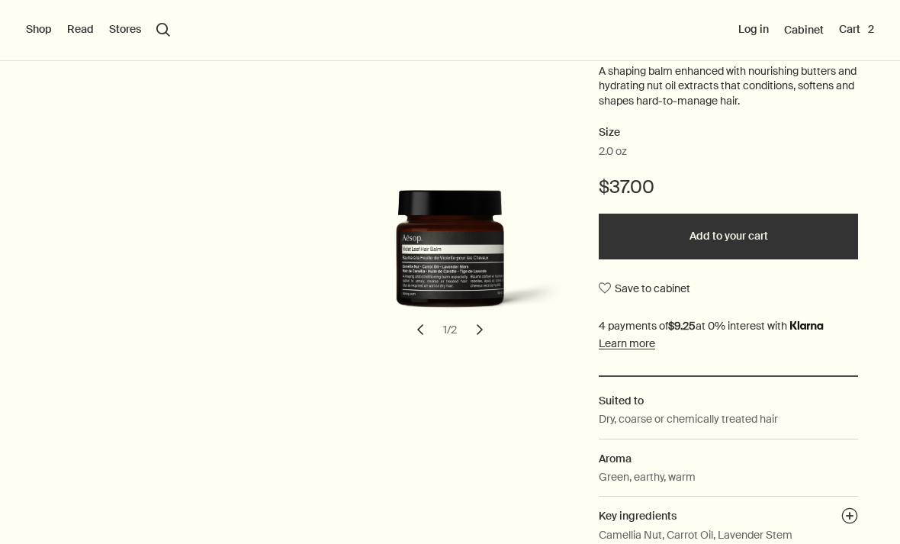
scroll to position [194, 0]
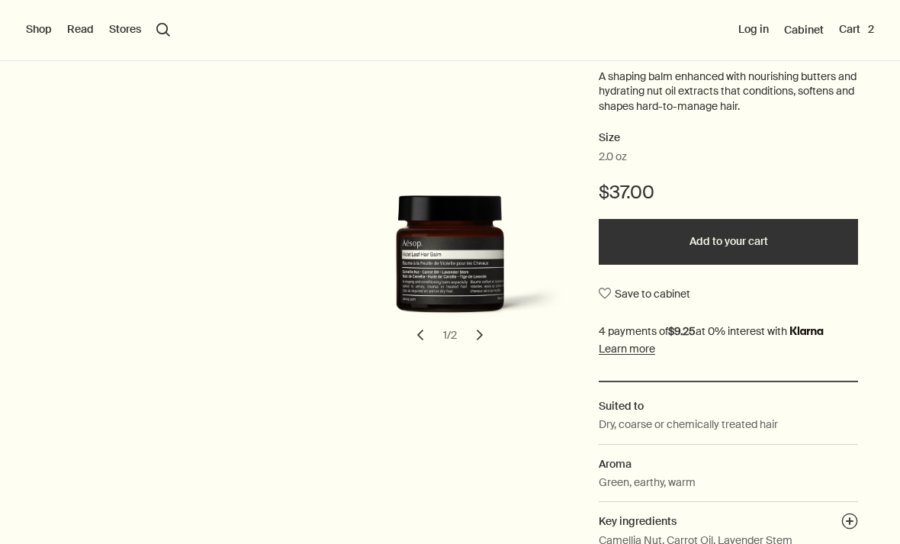
click at [406, 278] on img "Violet Leaf Hair Balm" at bounding box center [454, 263] width 259 height 137
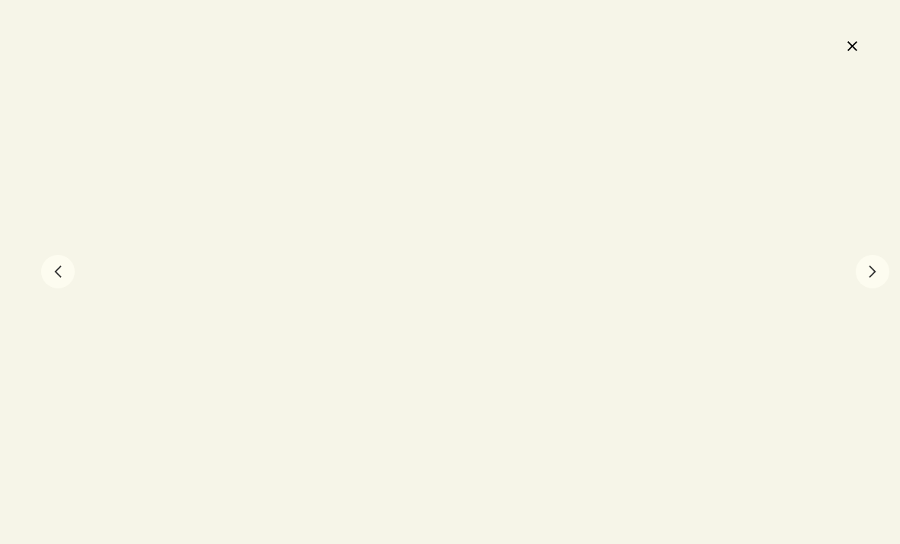
click at [51, 263] on button "chevron" at bounding box center [58, 272] width 34 height 34
click at [50, 262] on button "chevron" at bounding box center [58, 272] width 34 height 34
click at [56, 265] on button "chevron" at bounding box center [58, 272] width 34 height 34
click at [56, 264] on button "chevron" at bounding box center [58, 272] width 34 height 34
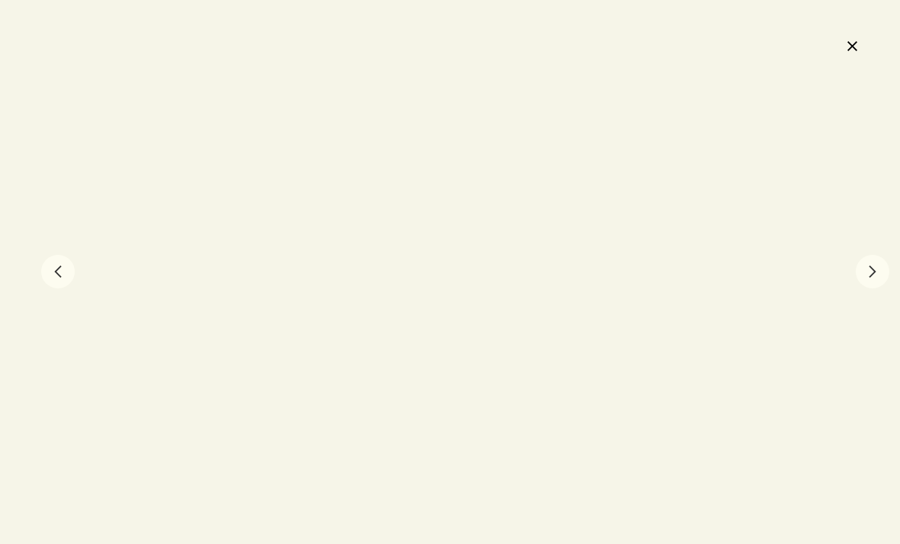
click at [56, 263] on button "chevron" at bounding box center [58, 272] width 34 height 34
click at [56, 262] on button "chevron" at bounding box center [58, 272] width 34 height 34
click at [55, 262] on button "chevron" at bounding box center [58, 272] width 34 height 34
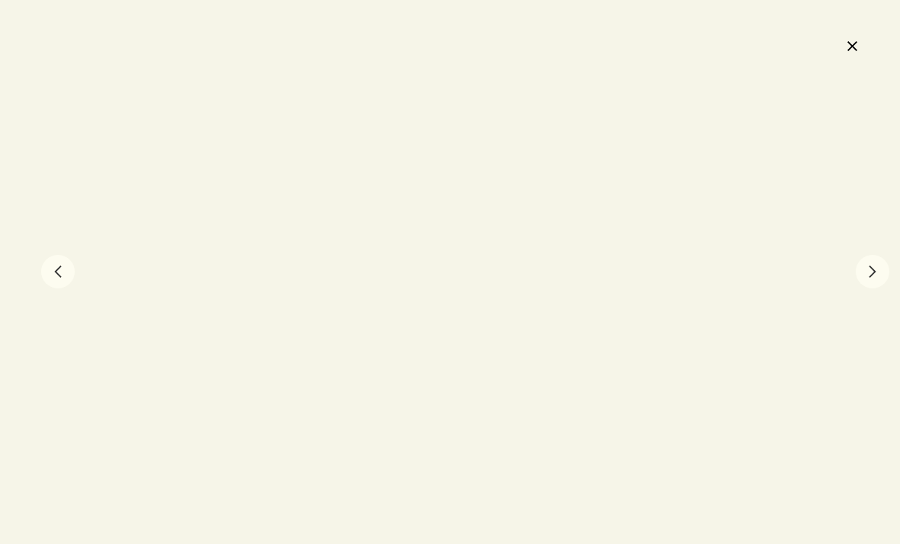
click at [55, 262] on button "chevron" at bounding box center [58, 272] width 34 height 34
click at [842, 39] on div at bounding box center [450, 272] width 900 height 544
click at [842, 53] on button "close" at bounding box center [851, 46] width 18 height 26
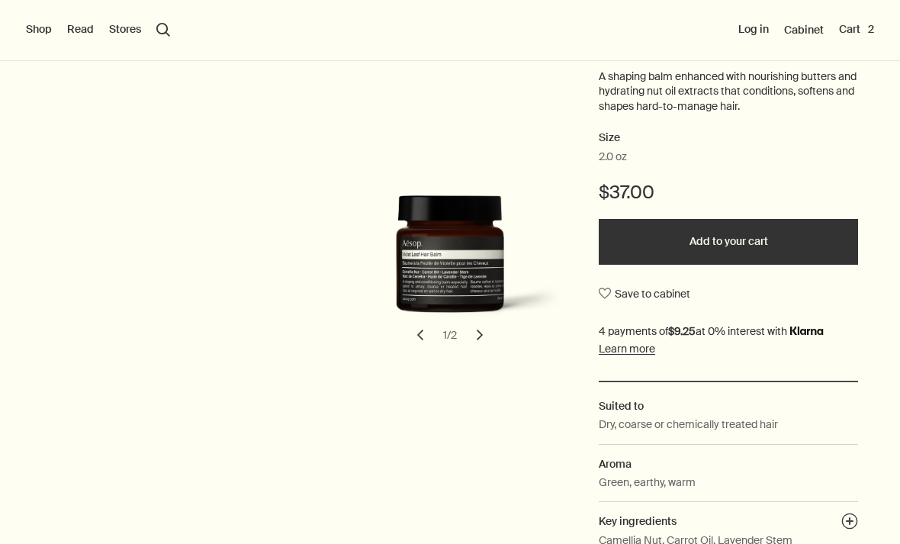
click at [480, 262] on img "Violet Leaf Hair Balm" at bounding box center [454, 263] width 259 height 137
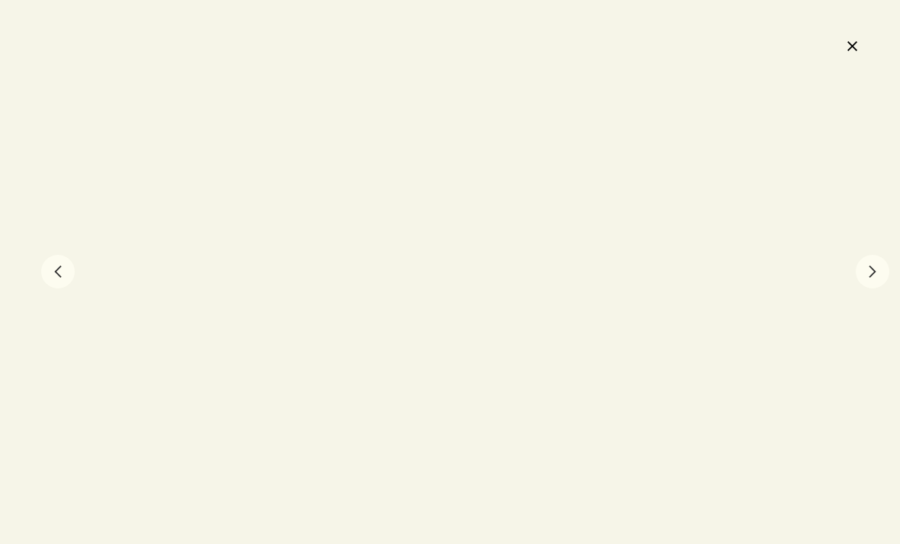
click at [537, 350] on div at bounding box center [450, 272] width 900 height 544
click at [865, 279] on button "chevron" at bounding box center [872, 272] width 34 height 34
click at [871, 270] on button "chevron" at bounding box center [872, 272] width 34 height 34
click at [865, 46] on div at bounding box center [450, 272] width 900 height 544
click at [849, 38] on button "close" at bounding box center [851, 46] width 18 height 26
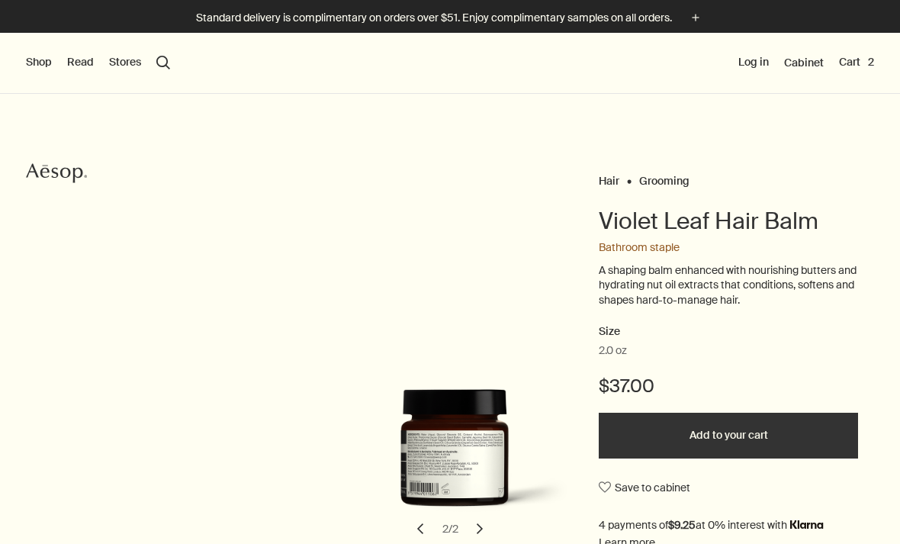
scroll to position [0, 0]
click at [36, 66] on button "Shop" at bounding box center [39, 62] width 26 height 15
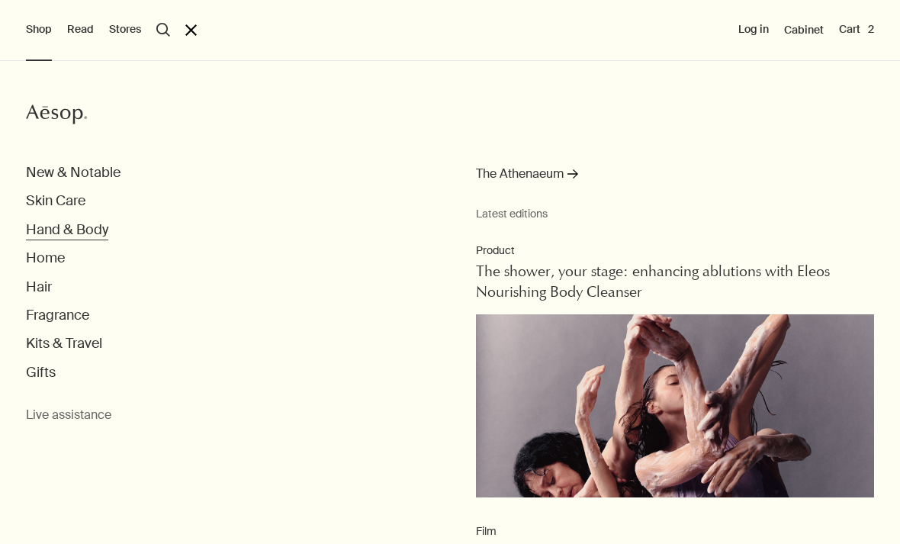
click at [30, 227] on button "Hand & Body" at bounding box center [67, 230] width 82 height 18
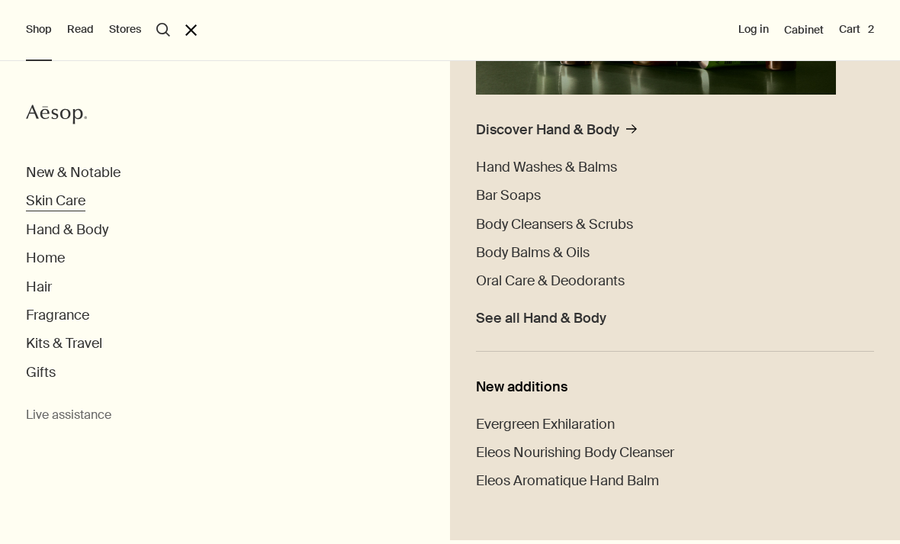
click at [33, 196] on button "Skin Care" at bounding box center [55, 201] width 59 height 18
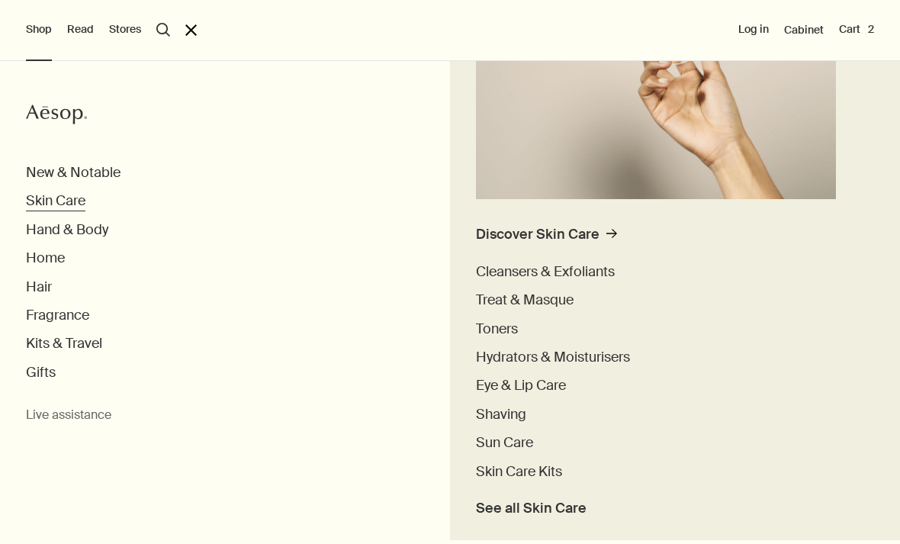
scroll to position [258, 0]
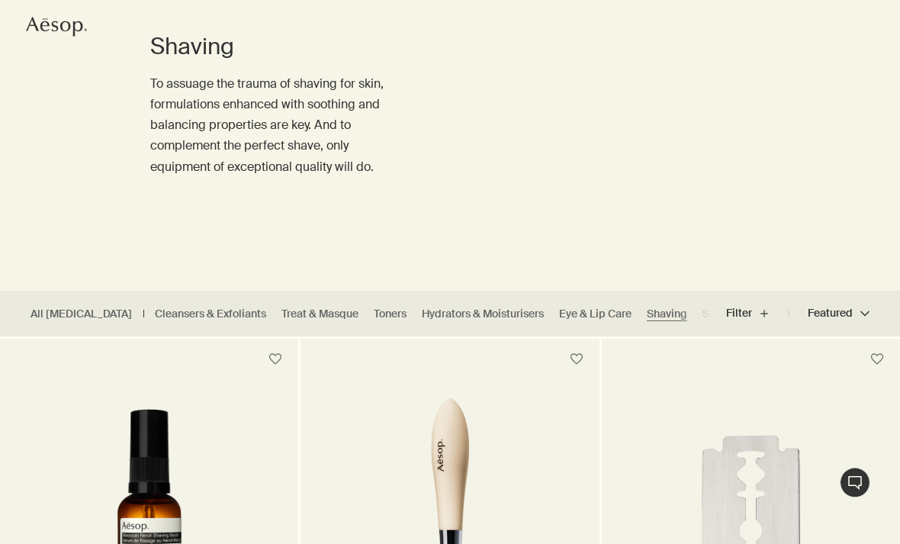
scroll to position [146, 0]
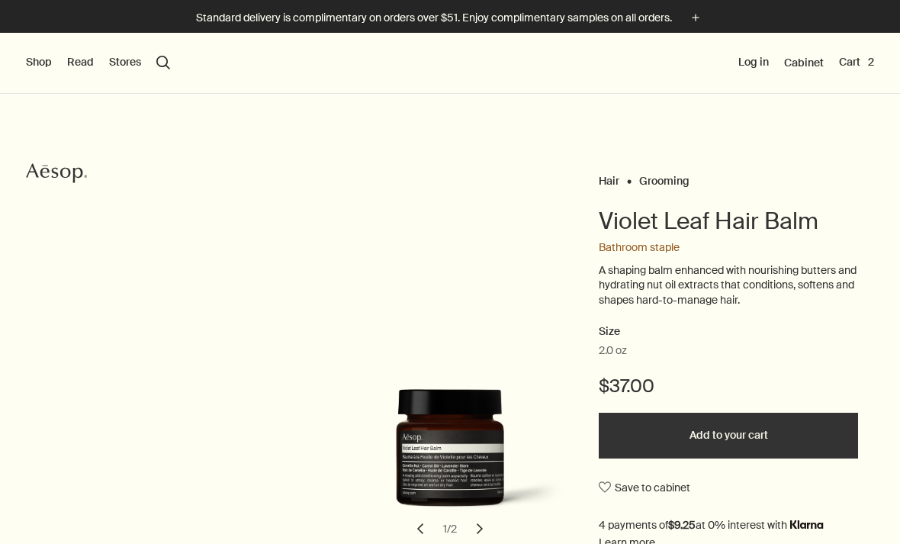
click at [30, 63] on button "Shop" at bounding box center [39, 62] width 26 height 15
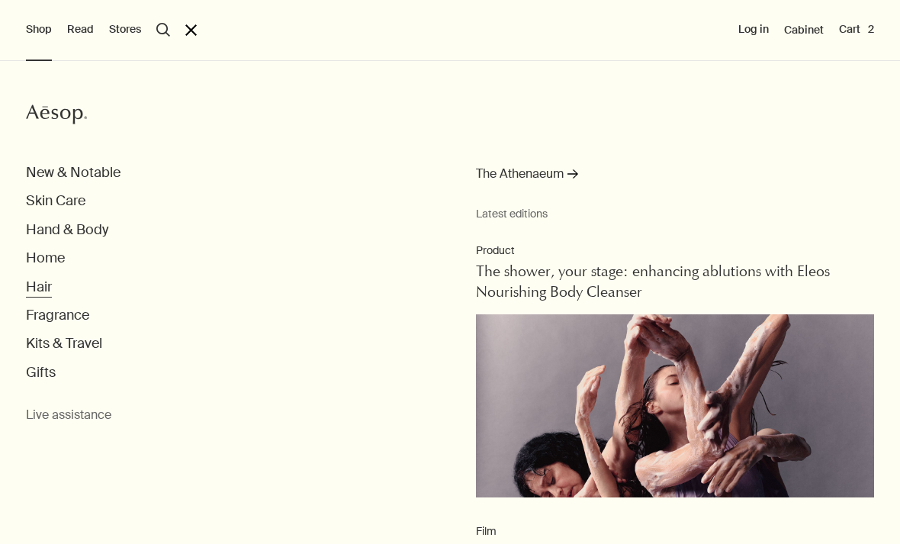
click at [34, 281] on button "Hair" at bounding box center [39, 287] width 26 height 18
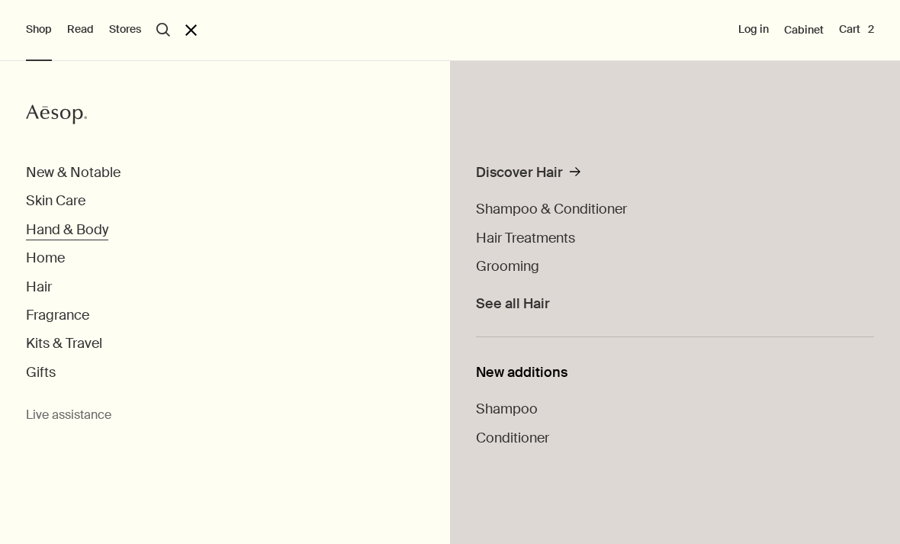
click at [39, 221] on button "Hand & Body" at bounding box center [67, 230] width 82 height 18
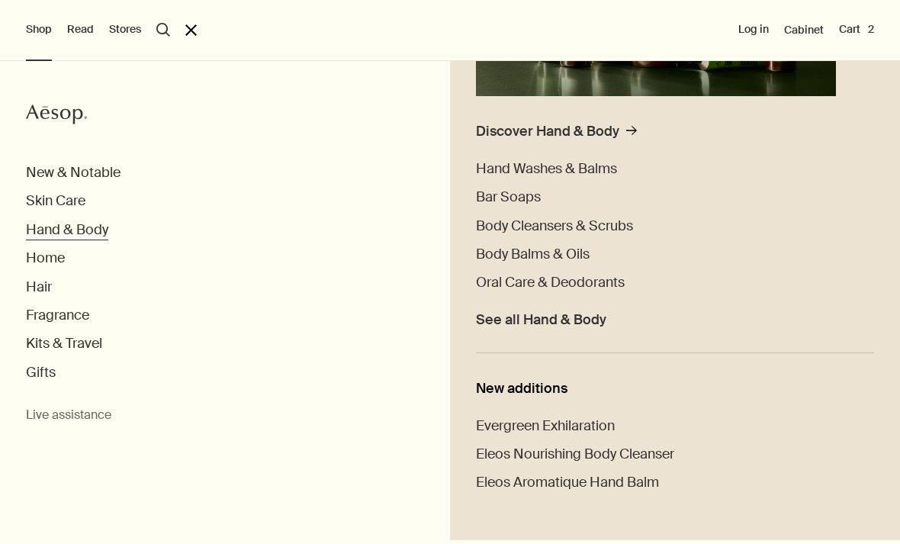
scroll to position [345, 0]
click at [35, 201] on button "Skin Care" at bounding box center [55, 201] width 59 height 18
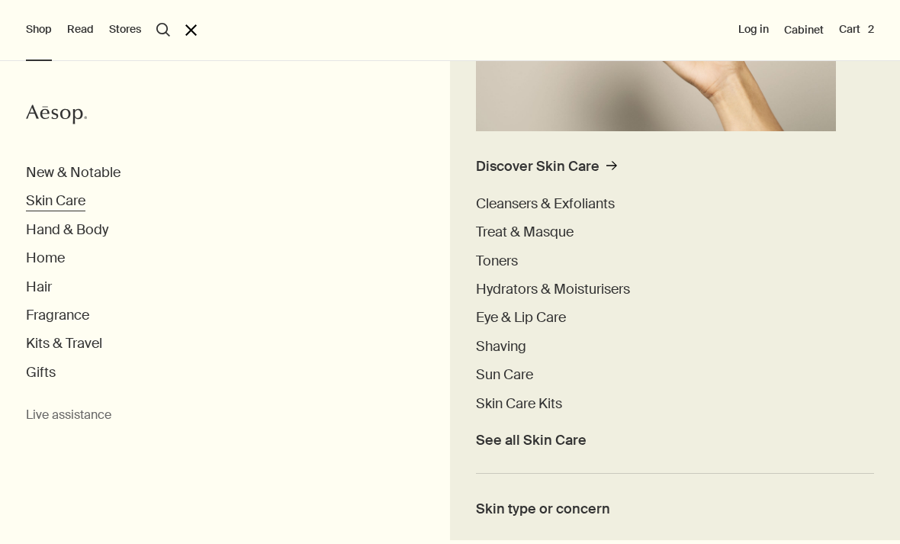
scroll to position [311, 0]
click at [41, 203] on button "Skin Care" at bounding box center [55, 201] width 59 height 18
click at [38, 228] on button "Hand & Body" at bounding box center [67, 230] width 82 height 18
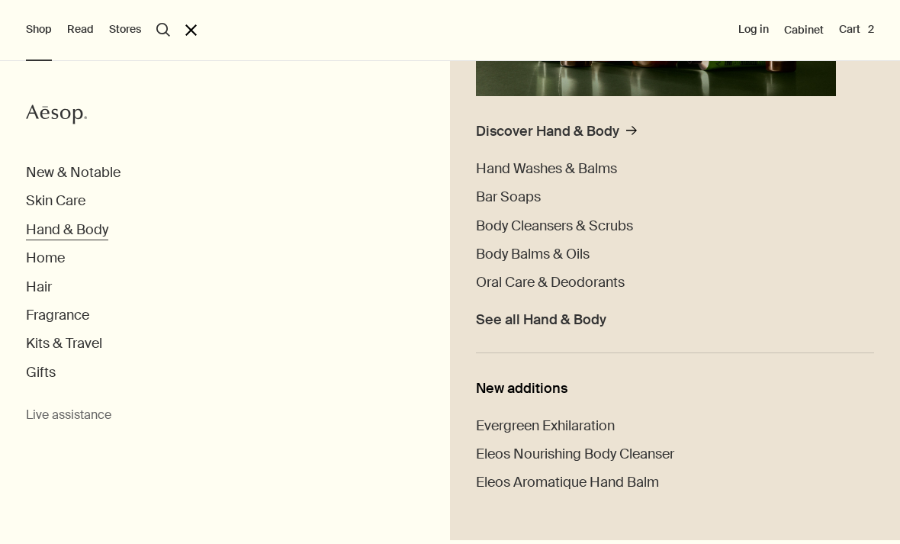
scroll to position [345, 0]
click at [156, 26] on button "search Search" at bounding box center [163, 30] width 14 height 14
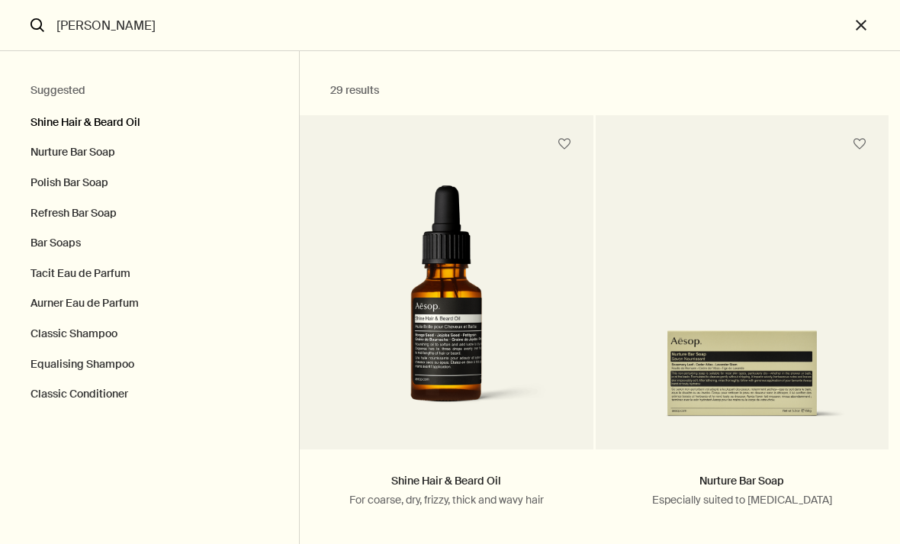
click at [54, 120] on button "Shine Hair & Beard Oil" at bounding box center [149, 119] width 299 height 38
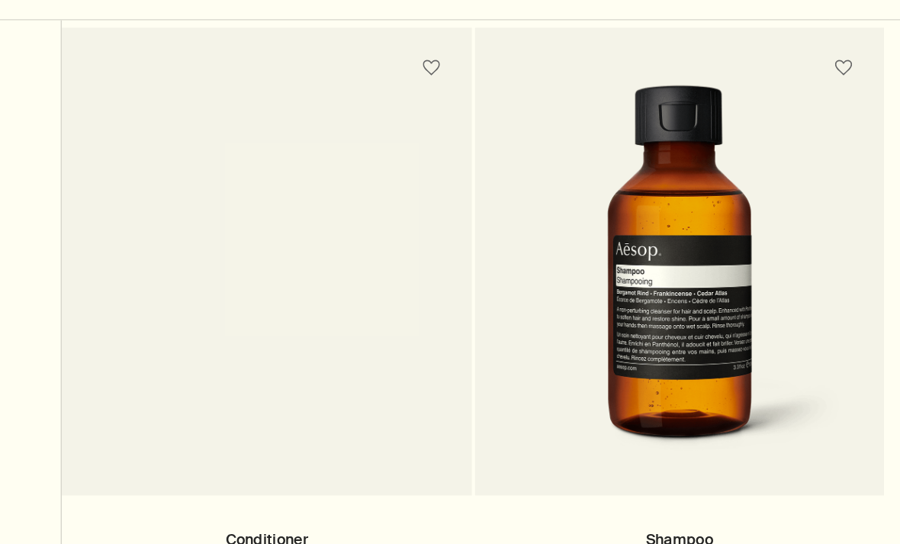
scroll to position [608, 0]
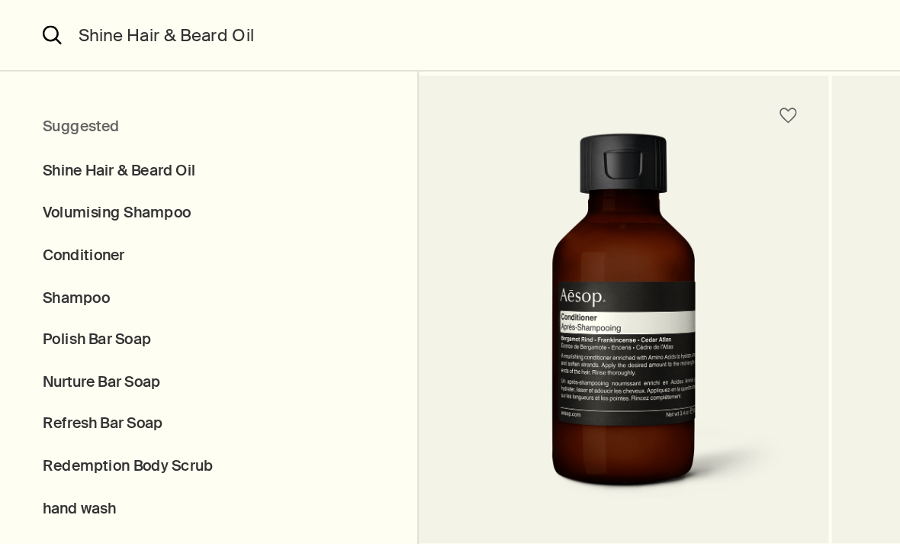
click at [37, 22] on icon "search" at bounding box center [37, 25] width 14 height 14
click at [41, 27] on icon "Search" at bounding box center [37, 25] width 14 height 14
click at [86, 18] on input "Shine Hair & Beard Oil" at bounding box center [449, 25] width 799 height 50
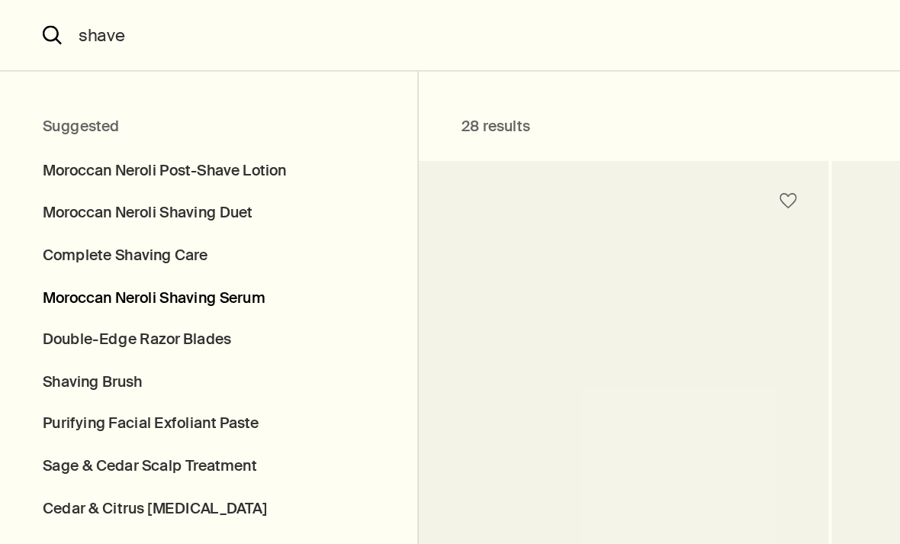
click at [43, 213] on button "Moroccan Neroli Shaving Serum" at bounding box center [149, 213] width 299 height 30
type input "Moroccan Neroli Shaving Serum"
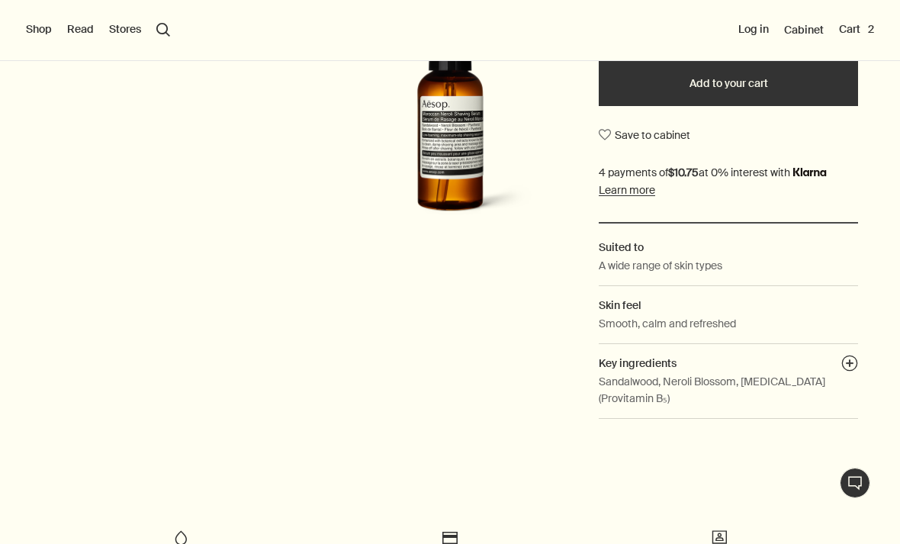
scroll to position [374, 0]
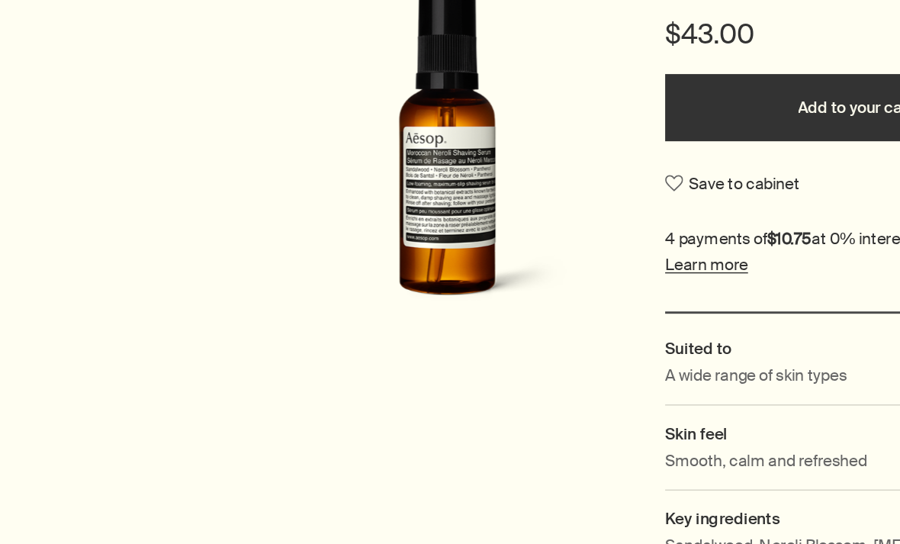
click at [598, 372] on p "Sandalwood, Neroli Blossom, Panthenol (Provitamin B₅)" at bounding box center [727, 389] width 259 height 34
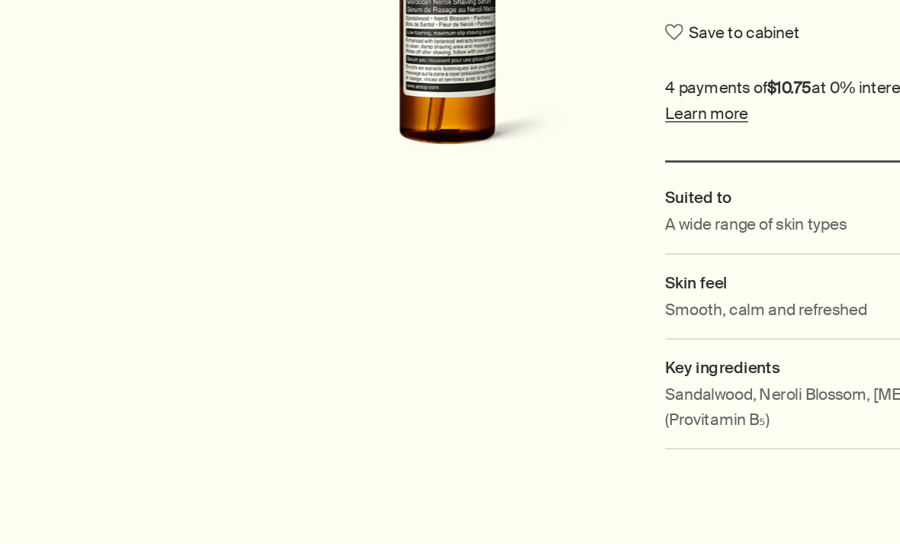
scroll to position [480, 0]
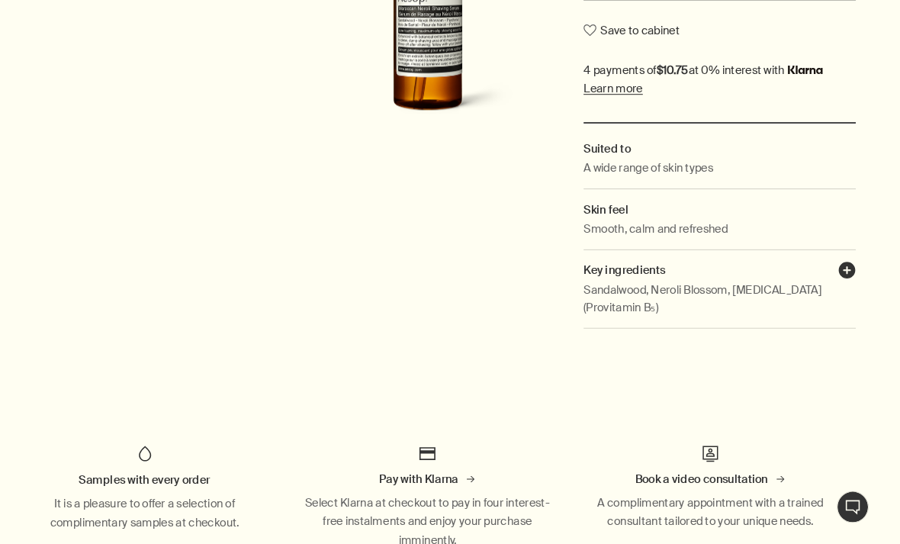
click at [841, 249] on button "plusAndCloseWithCircle" at bounding box center [849, 259] width 17 height 21
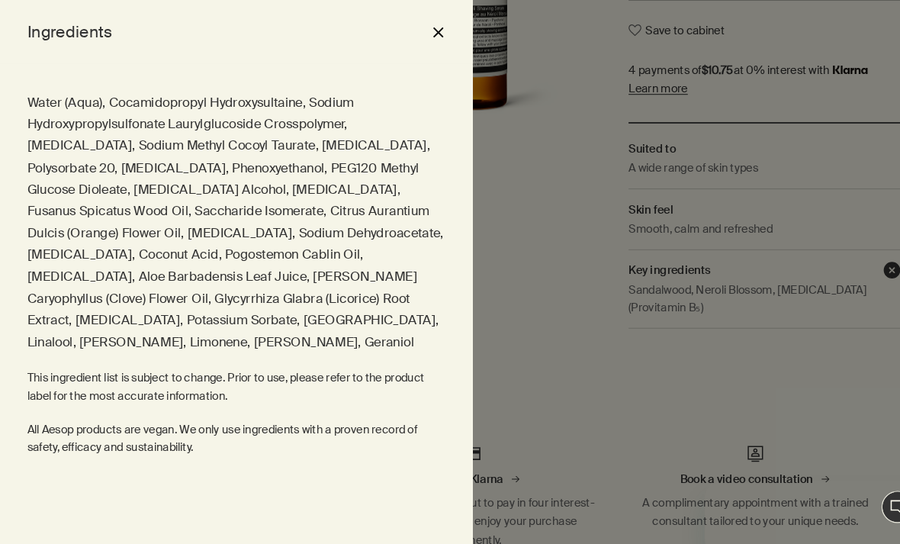
scroll to position [0, 0]
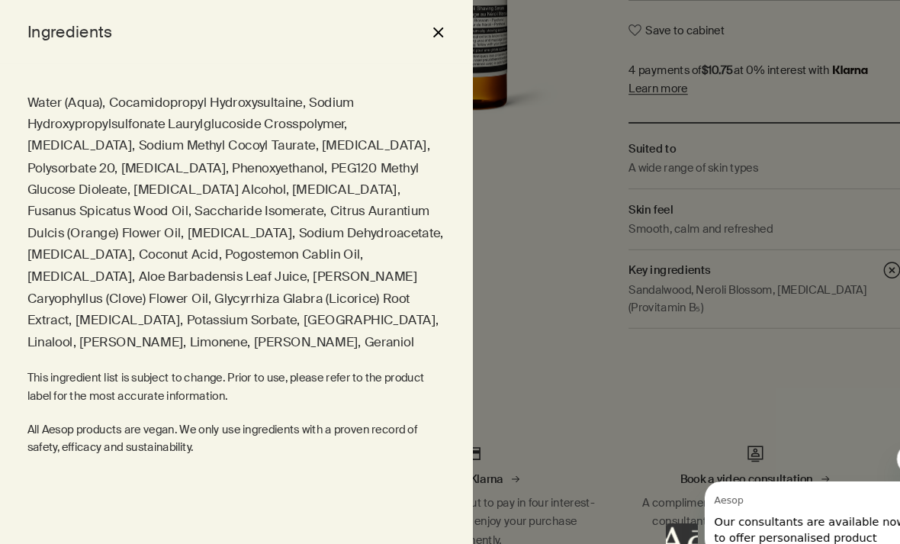
click at [542, 290] on div at bounding box center [450, 272] width 900 height 544
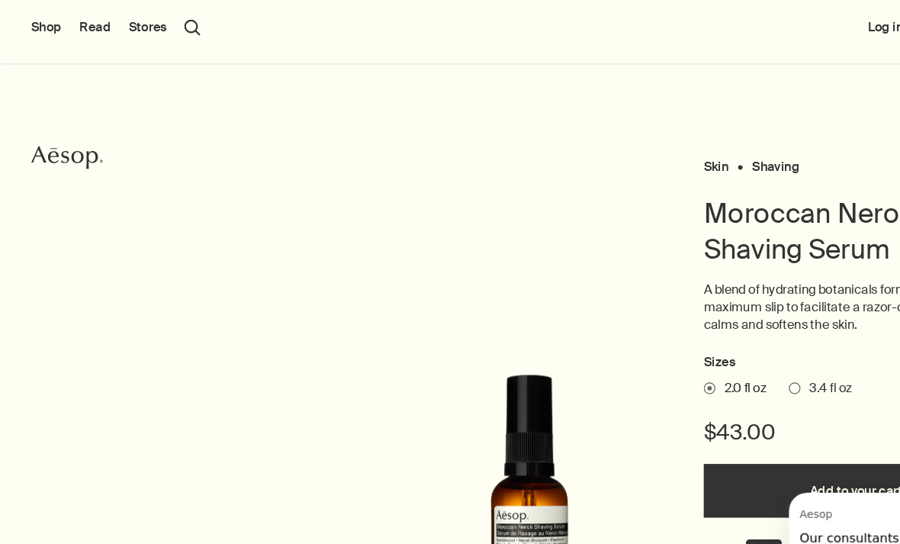
click at [2, 214] on div "Skin Shaving Moroccan Neroli Shaving Serum A blend of hydrating botanicals form…" at bounding box center [450, 479] width 900 height 770
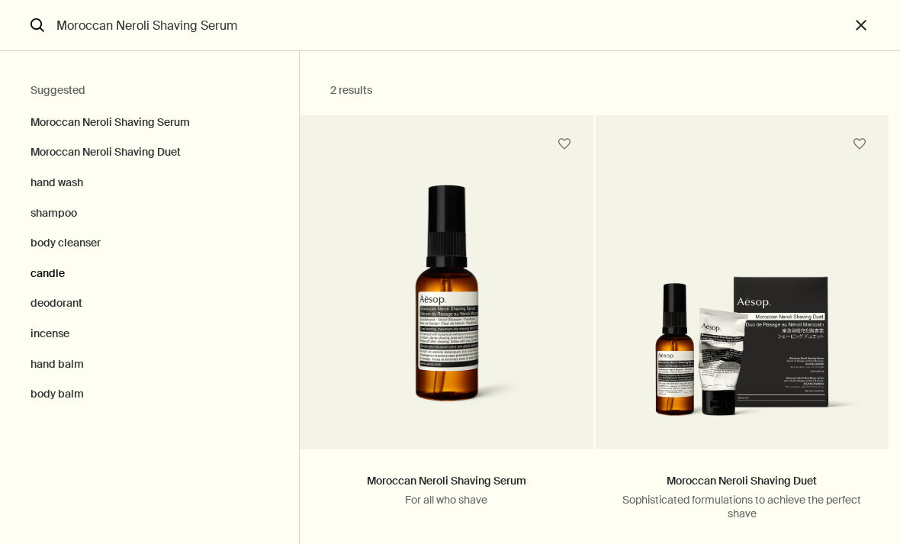
click at [2, 274] on button "candle" at bounding box center [149, 273] width 299 height 30
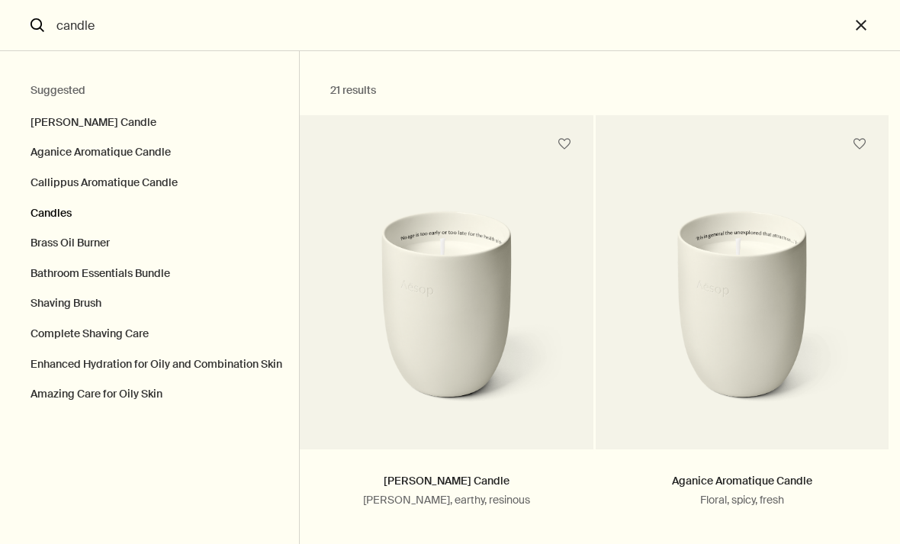
click at [49, 200] on button "Candles" at bounding box center [149, 213] width 299 height 30
type input "Candles"
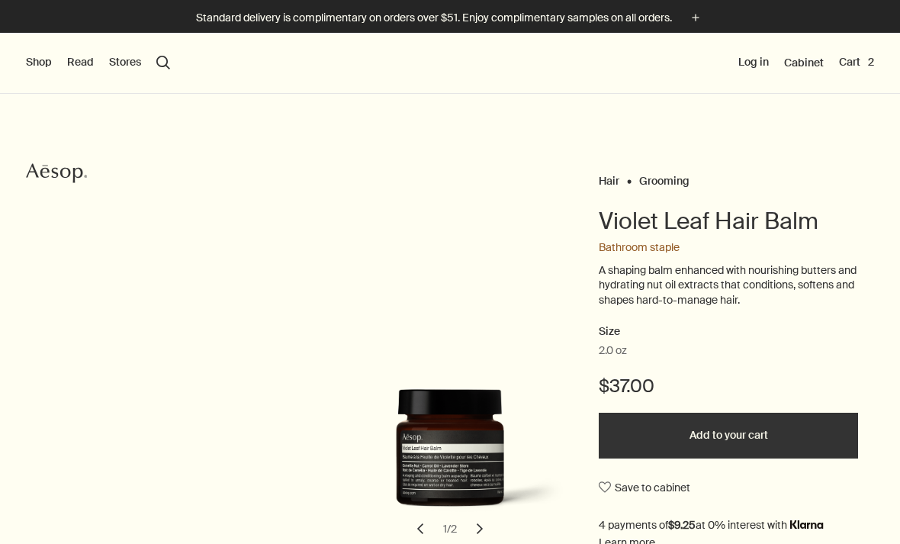
click at [26, 284] on div "Hair Grooming Violet Leaf Hair Balm Bathroom staple A shaping balm enhanced wit…" at bounding box center [450, 459] width 900 height 731
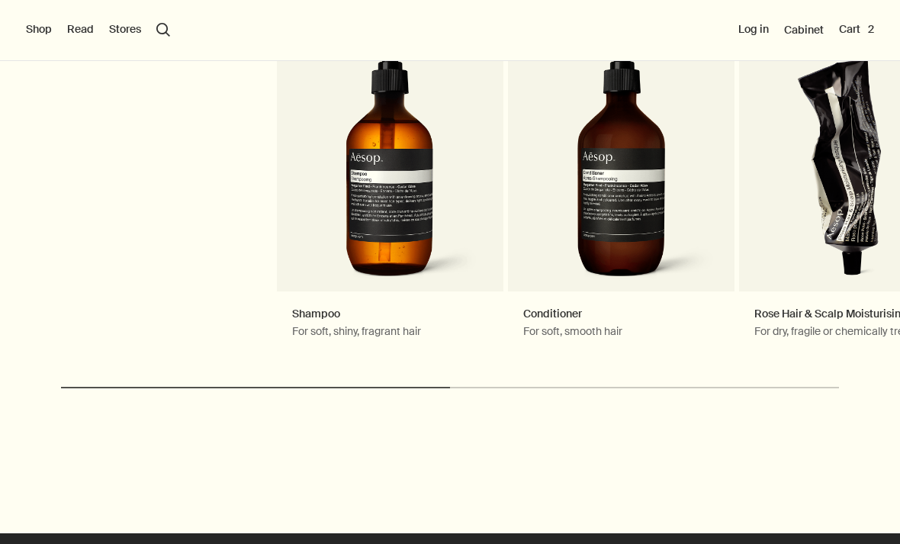
scroll to position [1670, 0]
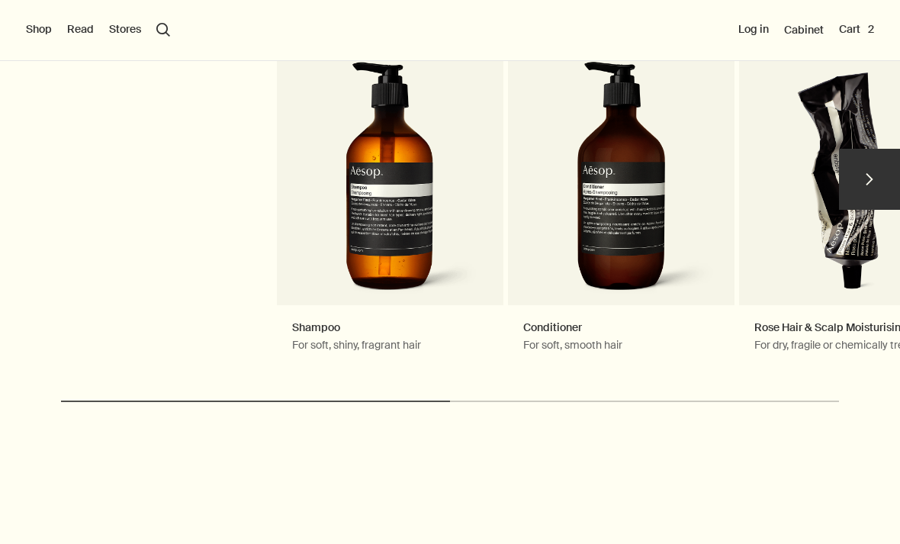
click at [871, 210] on button "chevron" at bounding box center [869, 179] width 61 height 61
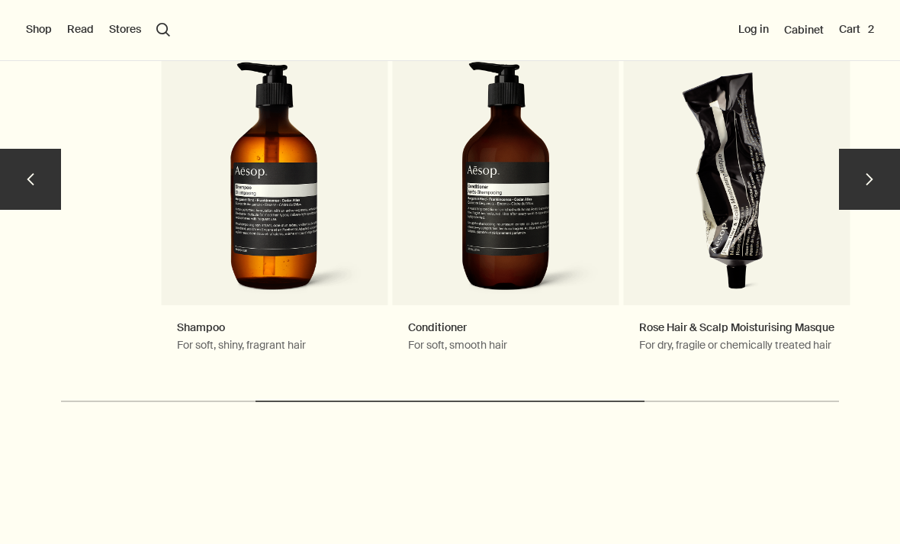
click at [867, 210] on button "chevron" at bounding box center [869, 179] width 61 height 61
click at [862, 210] on button "chevron" at bounding box center [869, 179] width 61 height 61
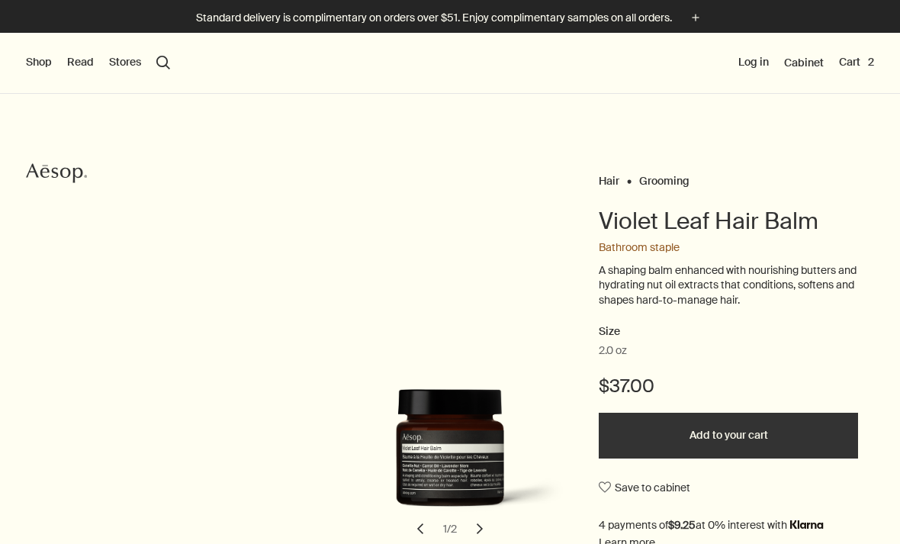
scroll to position [0, 0]
click at [165, 56] on button "search Search" at bounding box center [163, 63] width 14 height 14
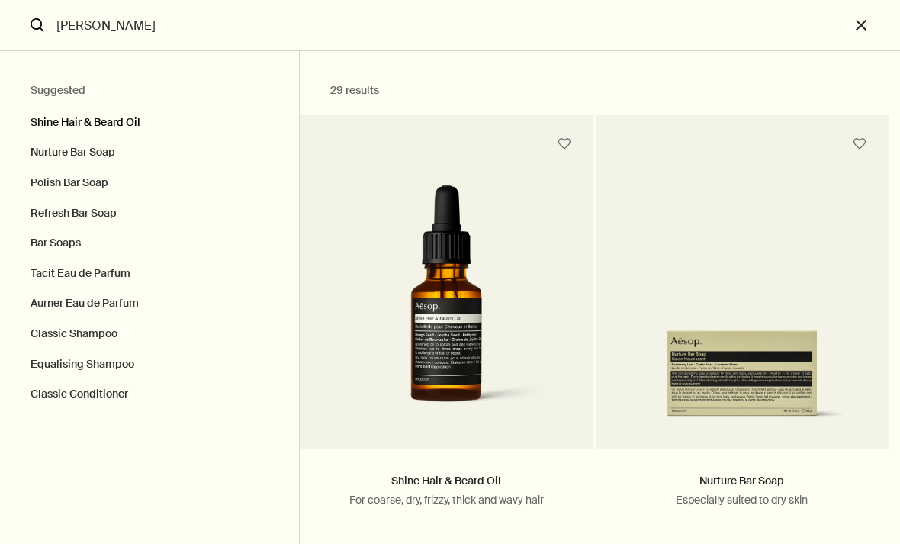
click at [40, 111] on button "Shine Hair & Beard Oil" at bounding box center [149, 119] width 299 height 38
type input "Shine Hair & Beard Oil"
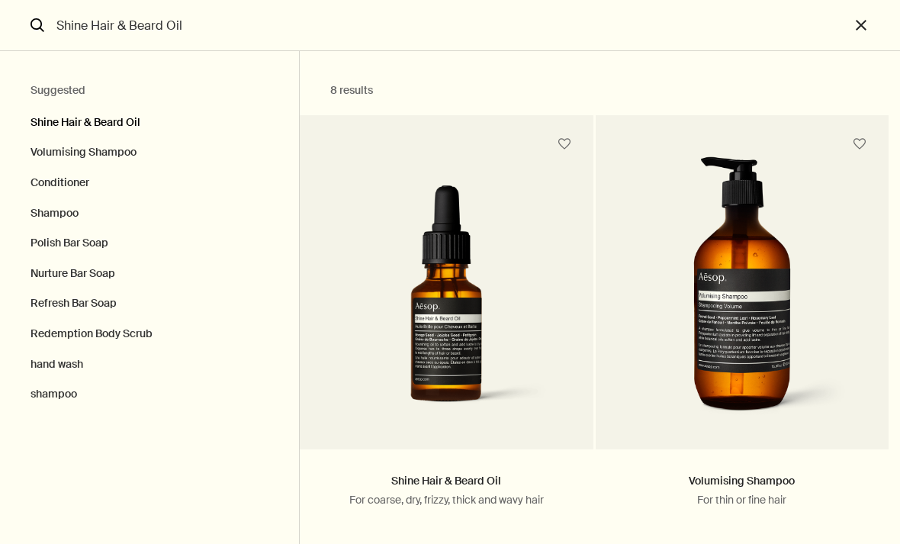
type output "8 resultsShine Hair & Beard OilFor coarse, dry, frizzy, thick and wavy hair0.8 …"
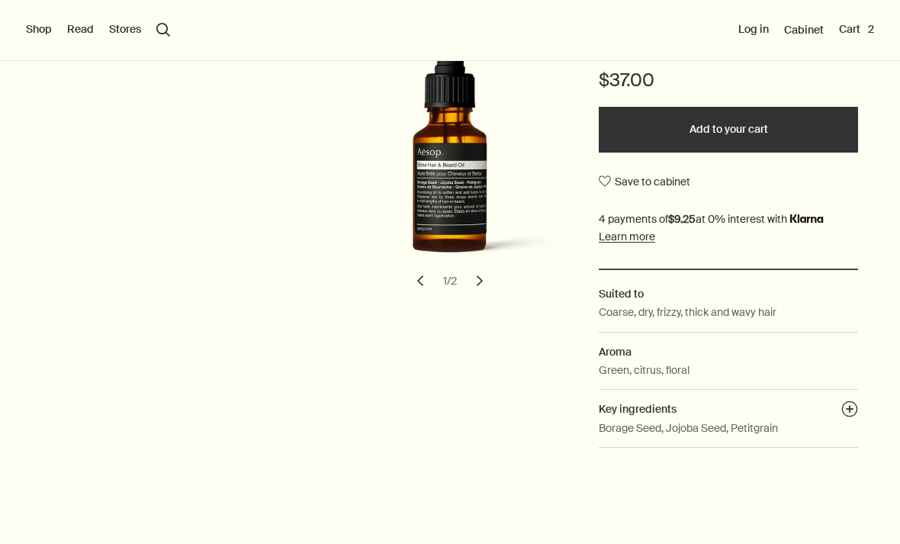
scroll to position [265, 0]
